Goal: Find specific page/section: Find specific page/section

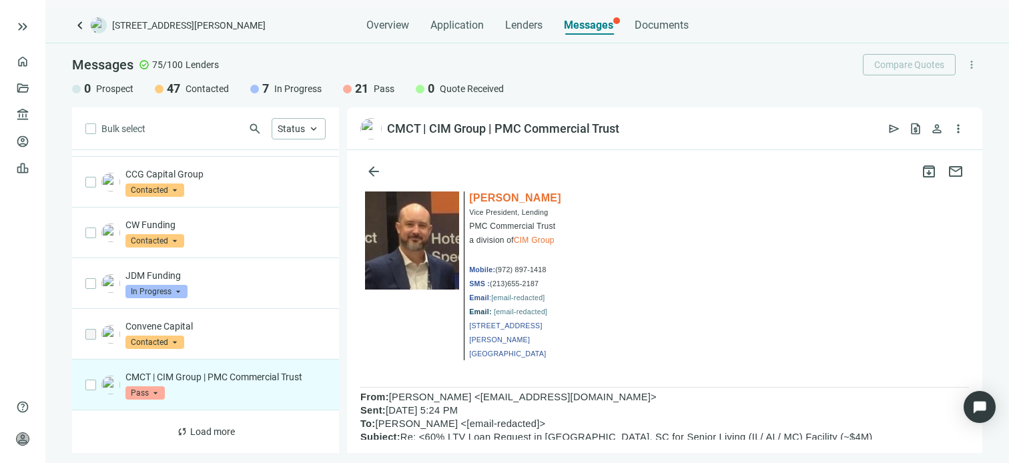
scroll to position [200, 0]
click at [632, 129] on span "open_in_new" at bounding box center [631, 128] width 13 height 13
drag, startPoint x: 560, startPoint y: 266, endPoint x: 504, endPoint y: 273, distance: 56.4
click at [504, 273] on p "Mobile: (972) 897-1418" at bounding box center [518, 268] width 98 height 14
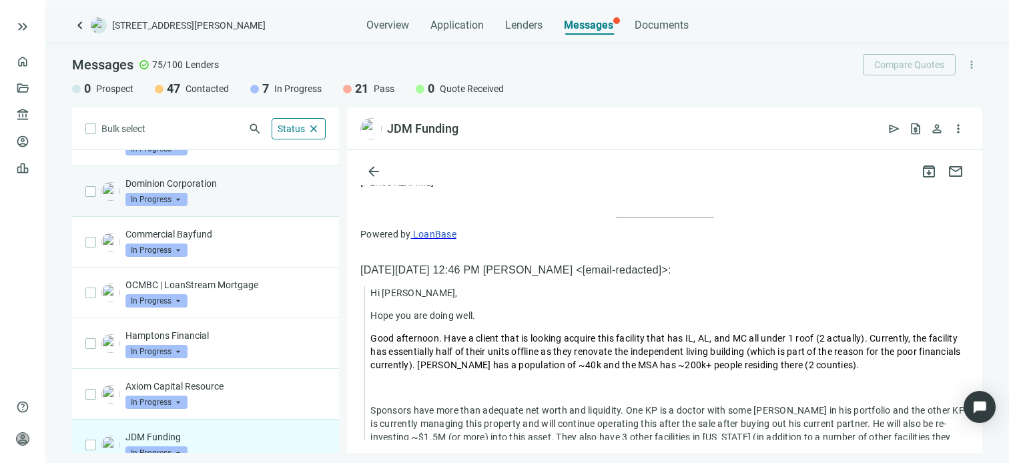
scroll to position [51, 0]
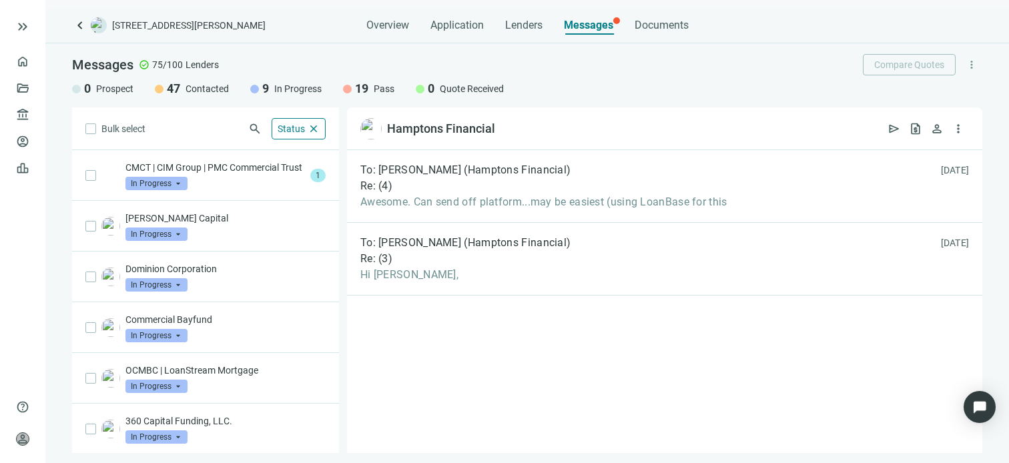
scroll to position [165, 0]
